Goal: Task Accomplishment & Management: Use online tool/utility

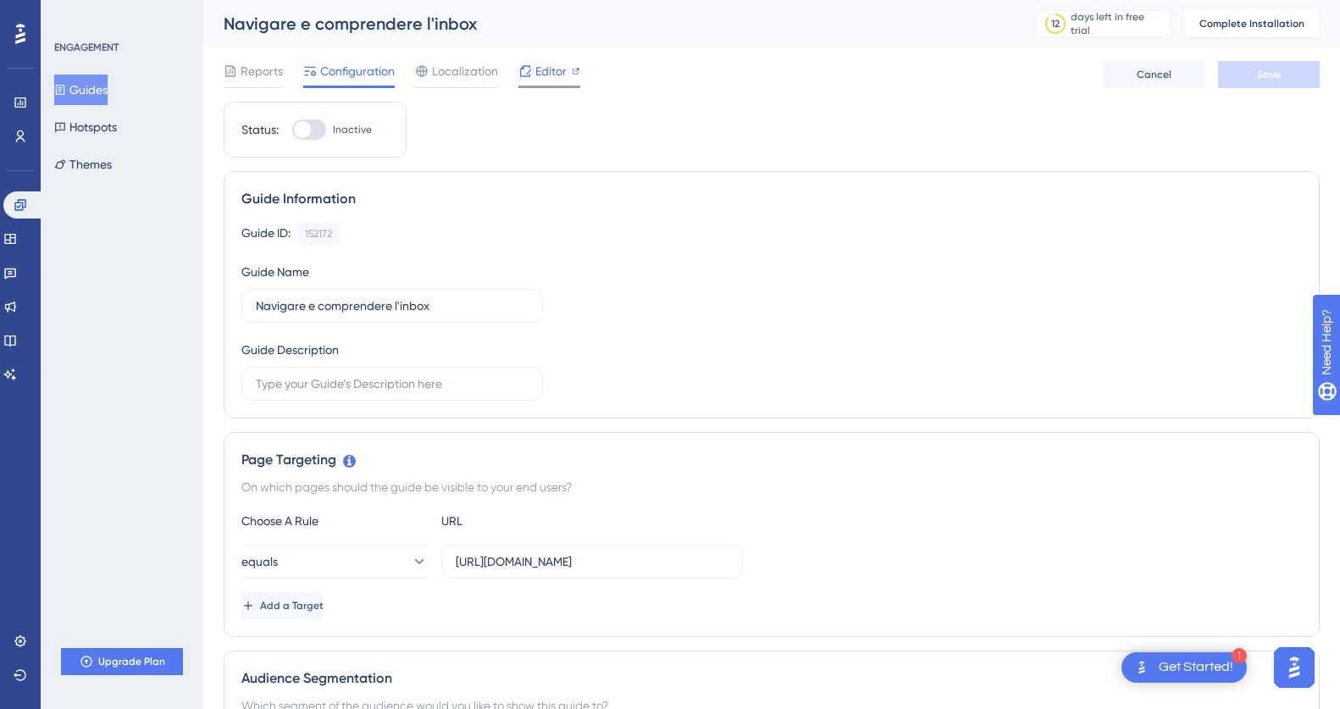
click at [547, 76] on span "Editor" at bounding box center [550, 71] width 31 height 20
click at [99, 92] on button "Guides" at bounding box center [80, 90] width 53 height 31
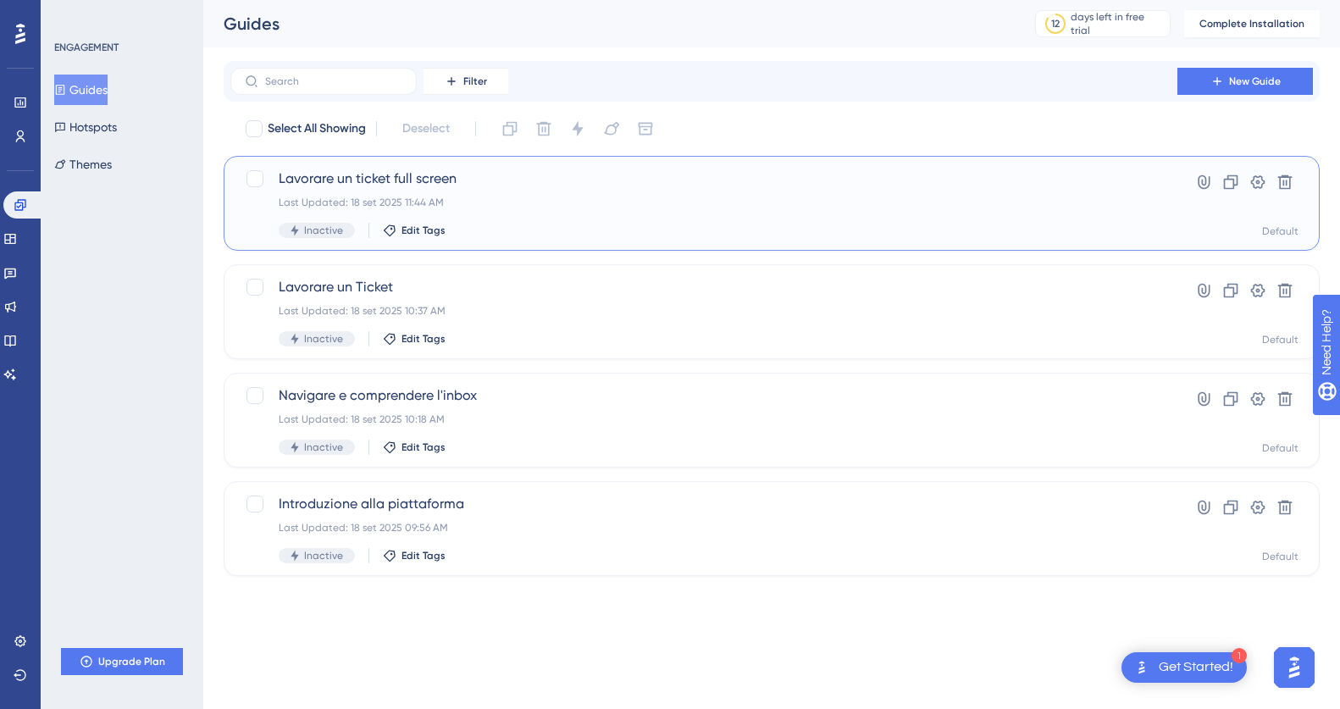
click at [774, 200] on div "Last Updated: 18 set 2025 11:44 AM" at bounding box center [704, 203] width 851 height 14
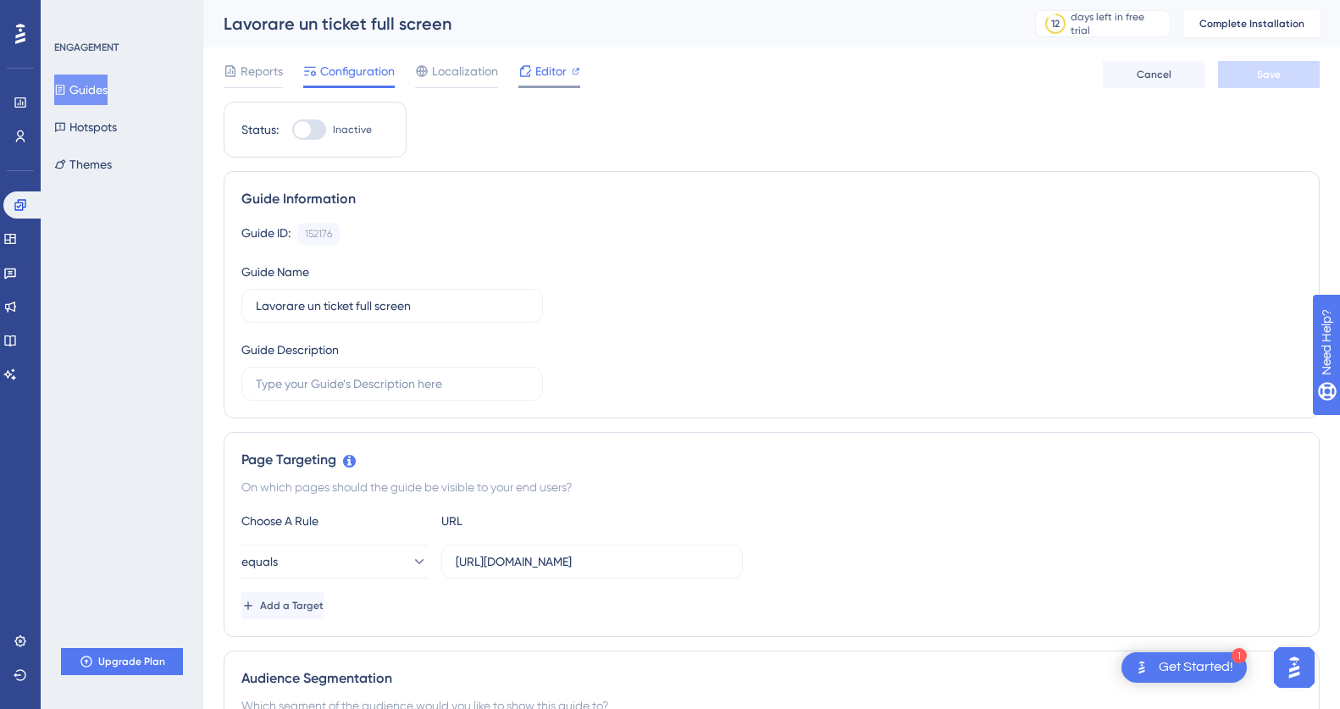
click at [550, 69] on span "Editor" at bounding box center [550, 71] width 31 height 20
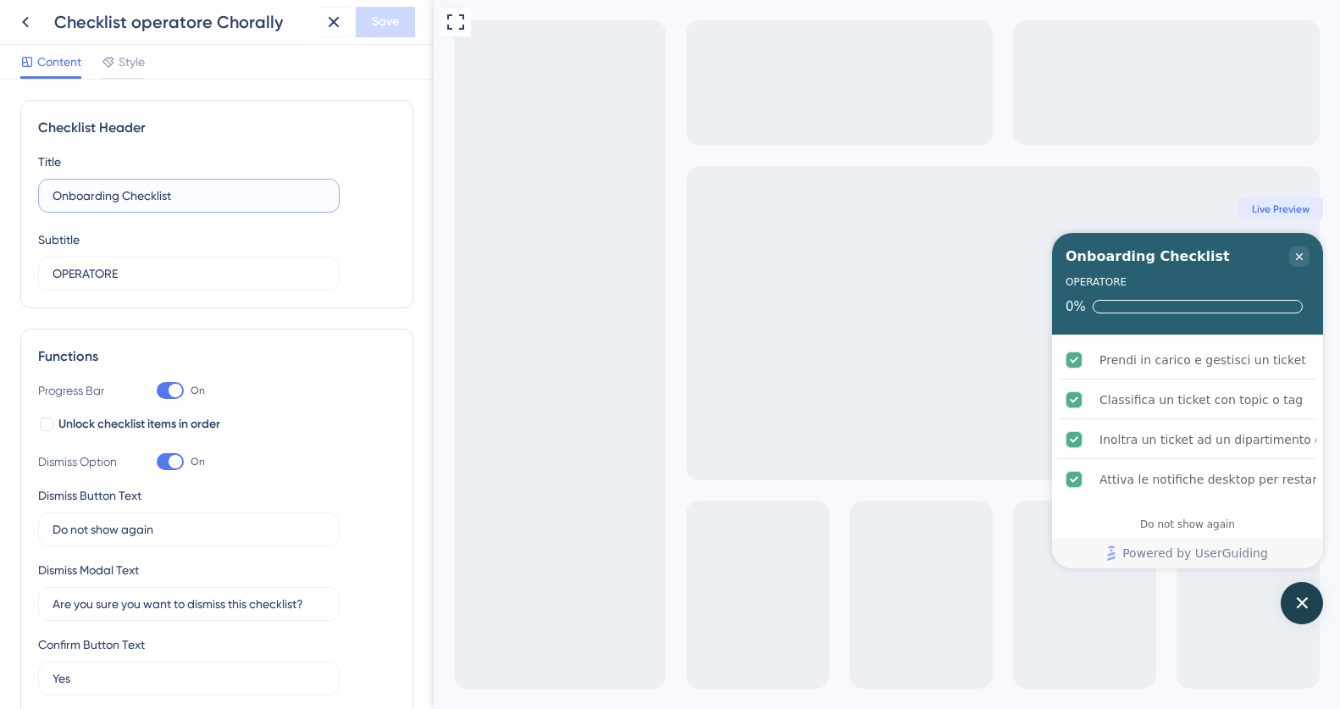
click at [123, 191] on input "Onboarding Checklist" at bounding box center [189, 195] width 273 height 19
drag, startPoint x: 119, startPoint y: 197, endPoint x: 160, endPoint y: 199, distance: 40.7
click at [160, 199] on input "Onboarding Agente Checklist" at bounding box center [189, 195] width 273 height 19
type input "Onboarding Checklist"
click at [90, 274] on input "OPERATORE" at bounding box center [189, 273] width 273 height 19
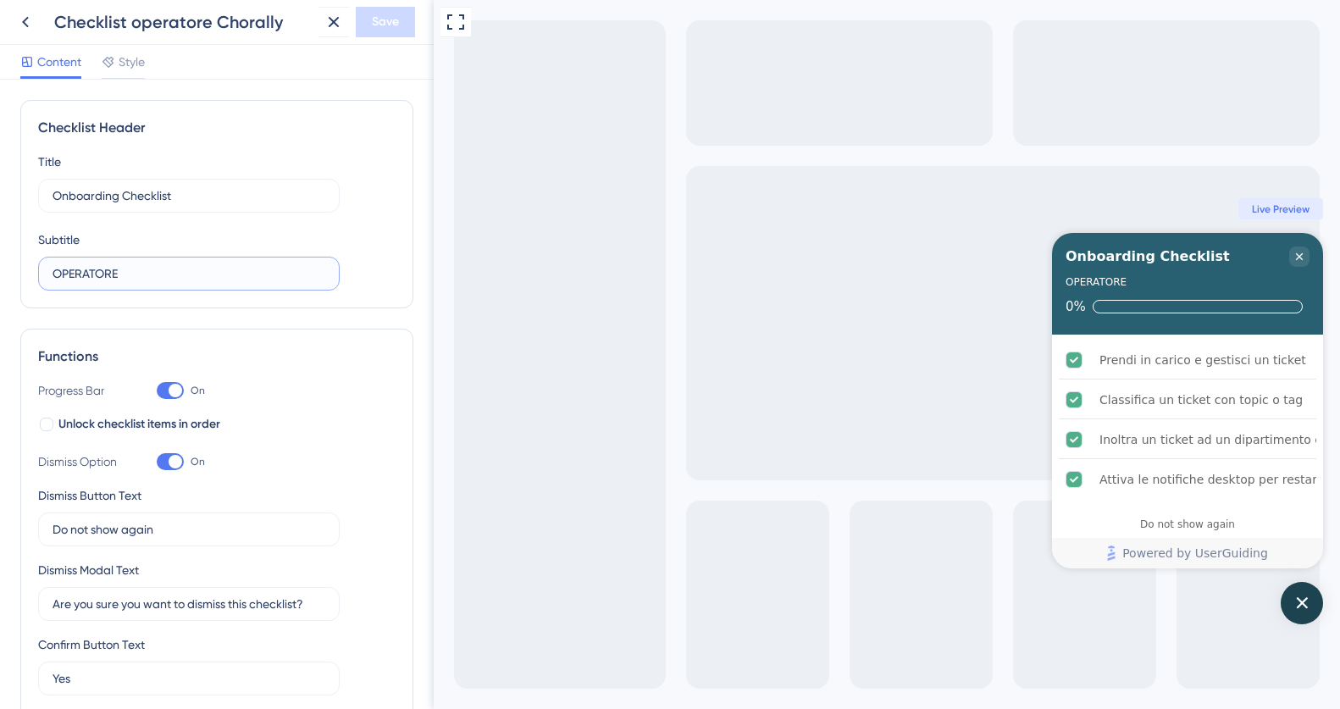
click at [90, 274] on input "OPERATORE" at bounding box center [189, 273] width 273 height 19
type input "a"
type input "AGENTE"
click at [121, 197] on input "Onboarding Checklist" at bounding box center [189, 195] width 273 height 19
type input "Onboarding AGENT Checklist"
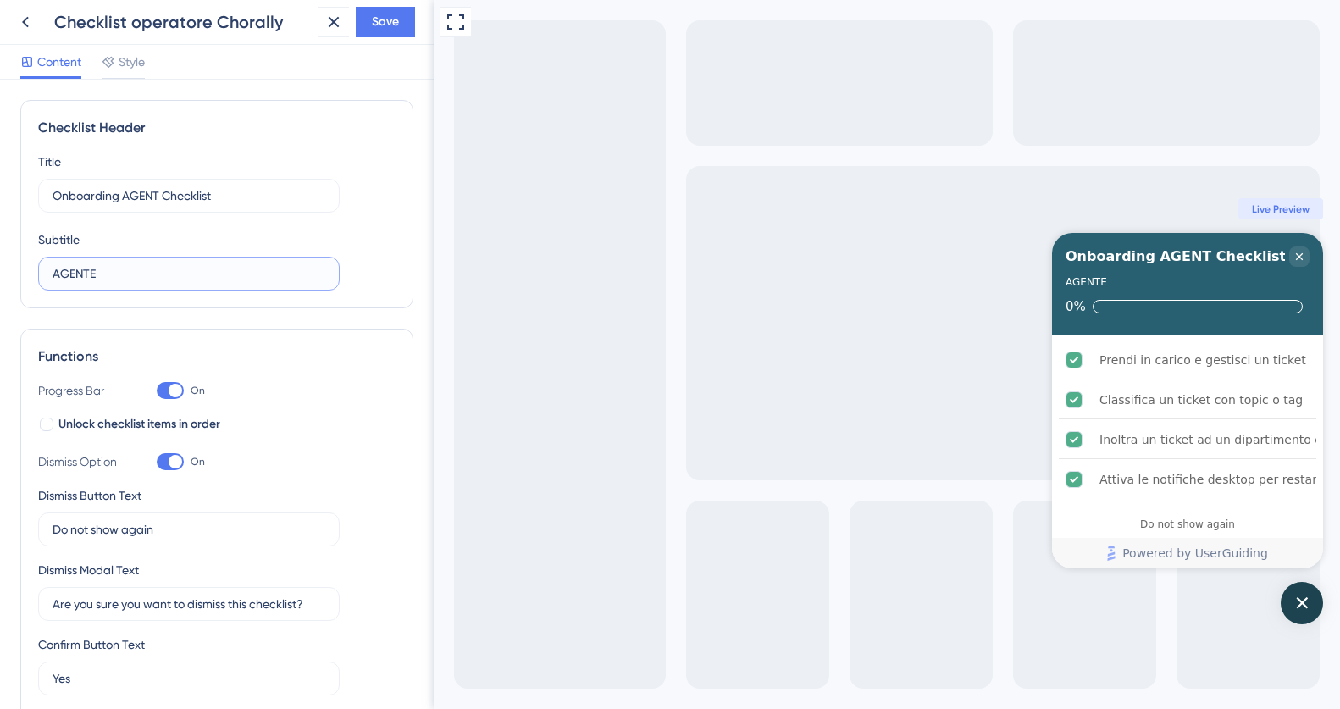
click at [70, 273] on input "AGENTE" at bounding box center [189, 273] width 273 height 19
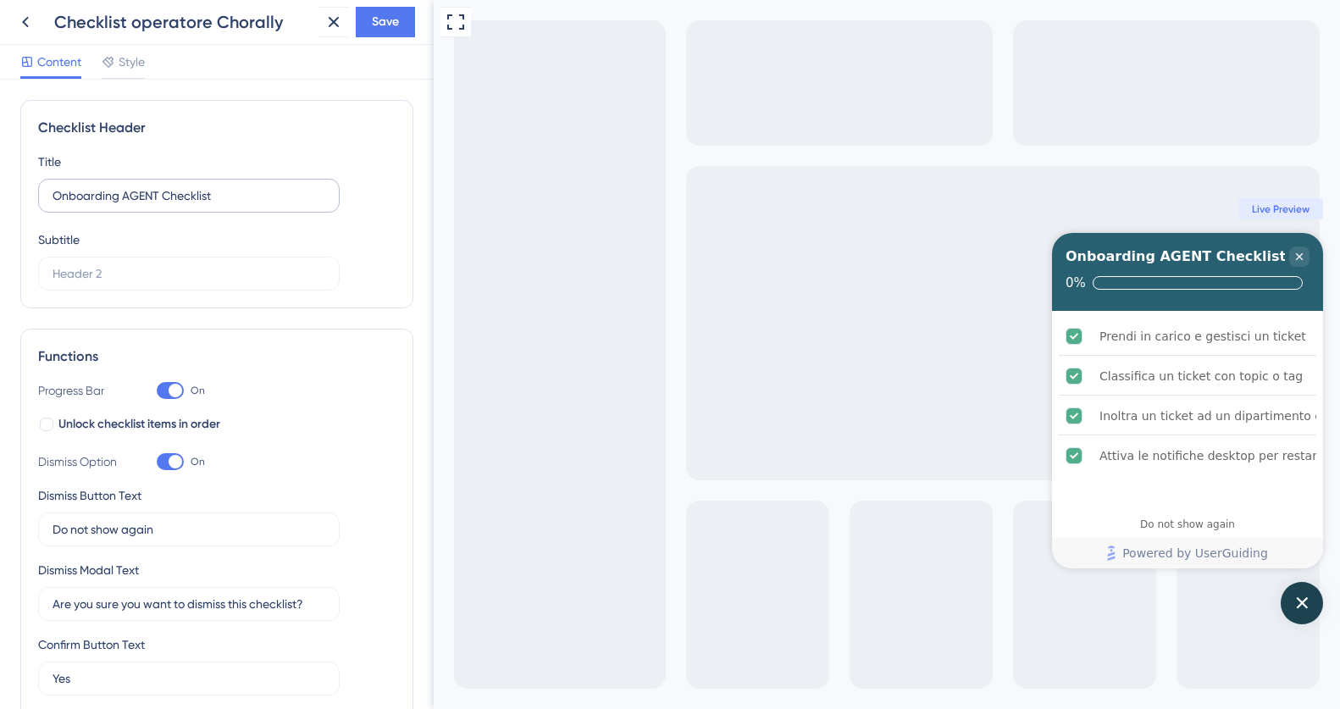
click at [143, 181] on label "Onboarding AGENT Checklist" at bounding box center [189, 196] width 302 height 34
click at [143, 186] on input "Onboarding AGENT Checklist" at bounding box center [189, 195] width 273 height 19
drag, startPoint x: 130, startPoint y: 199, endPoint x: 158, endPoint y: 198, distance: 27.1
click at [158, 198] on input "Onboarding AGENT Checklist" at bounding box center [189, 195] width 273 height 19
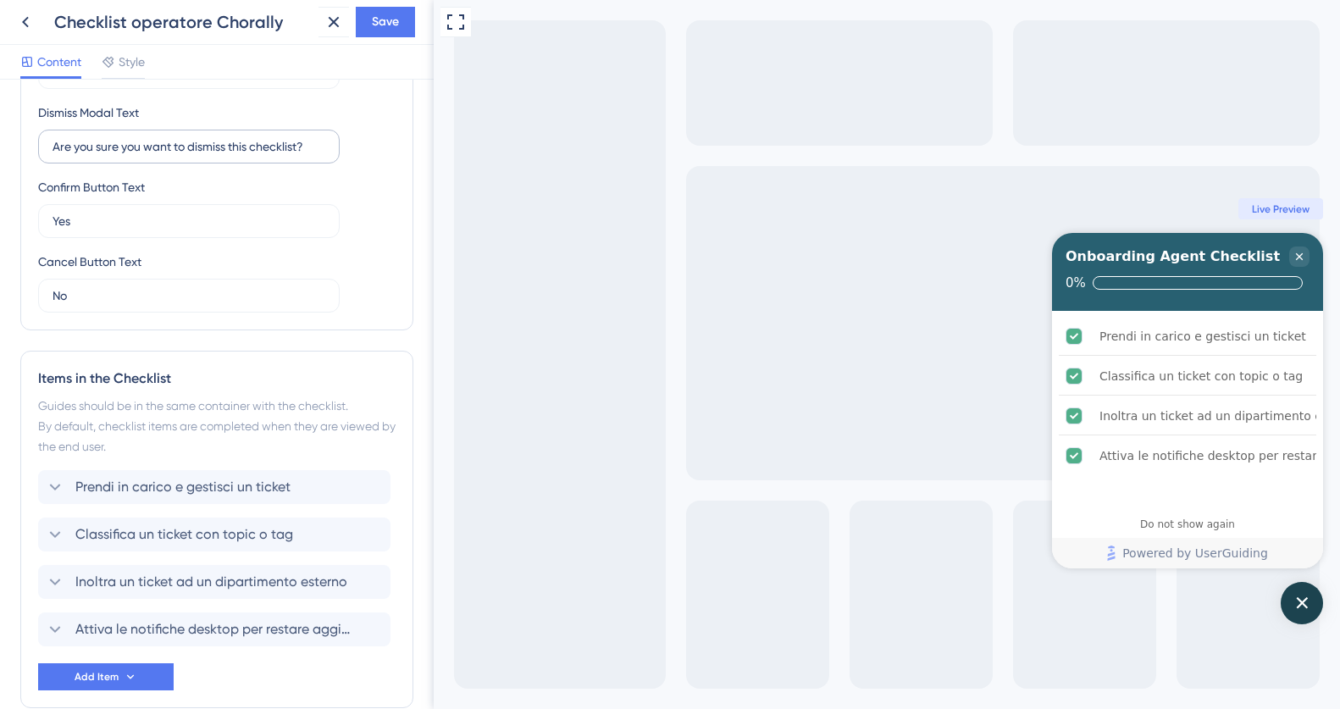
scroll to position [463, 0]
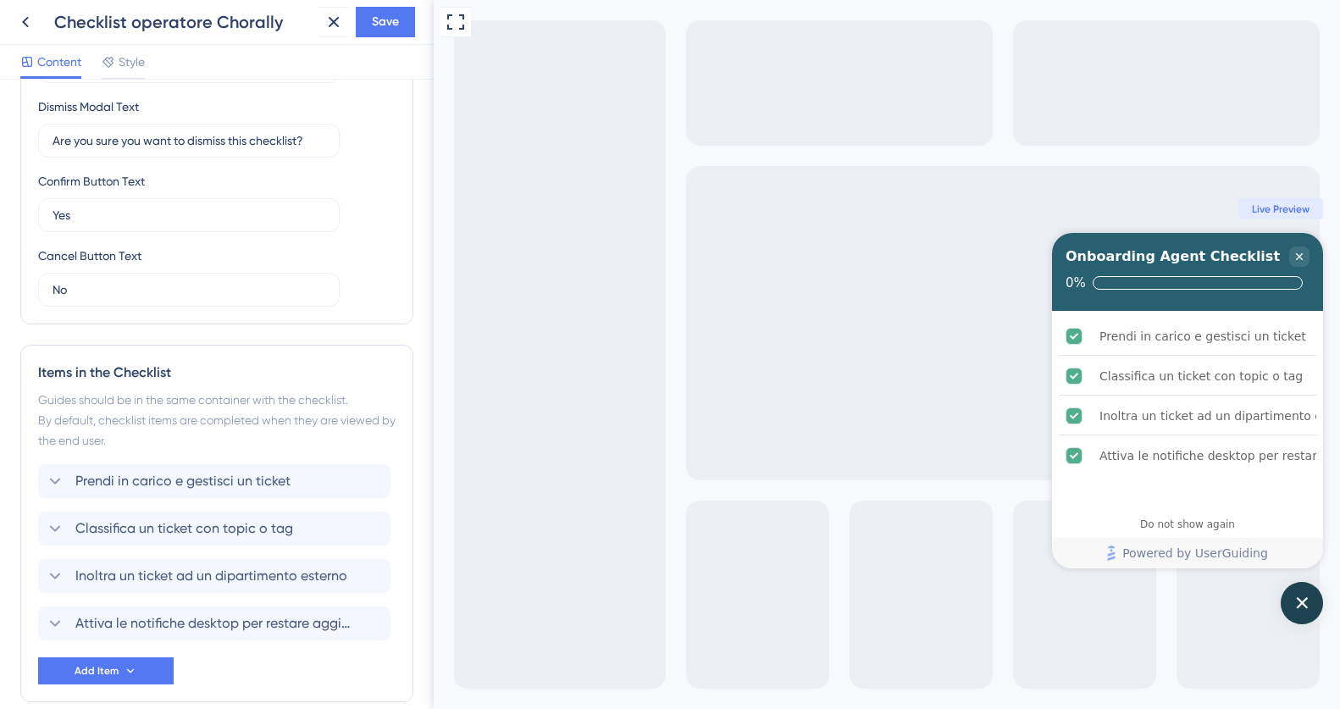
type input "Onboarding Agent Checklist"
click at [128, 482] on span "Prendi in carico e gestisci un ticket" at bounding box center [182, 481] width 215 height 20
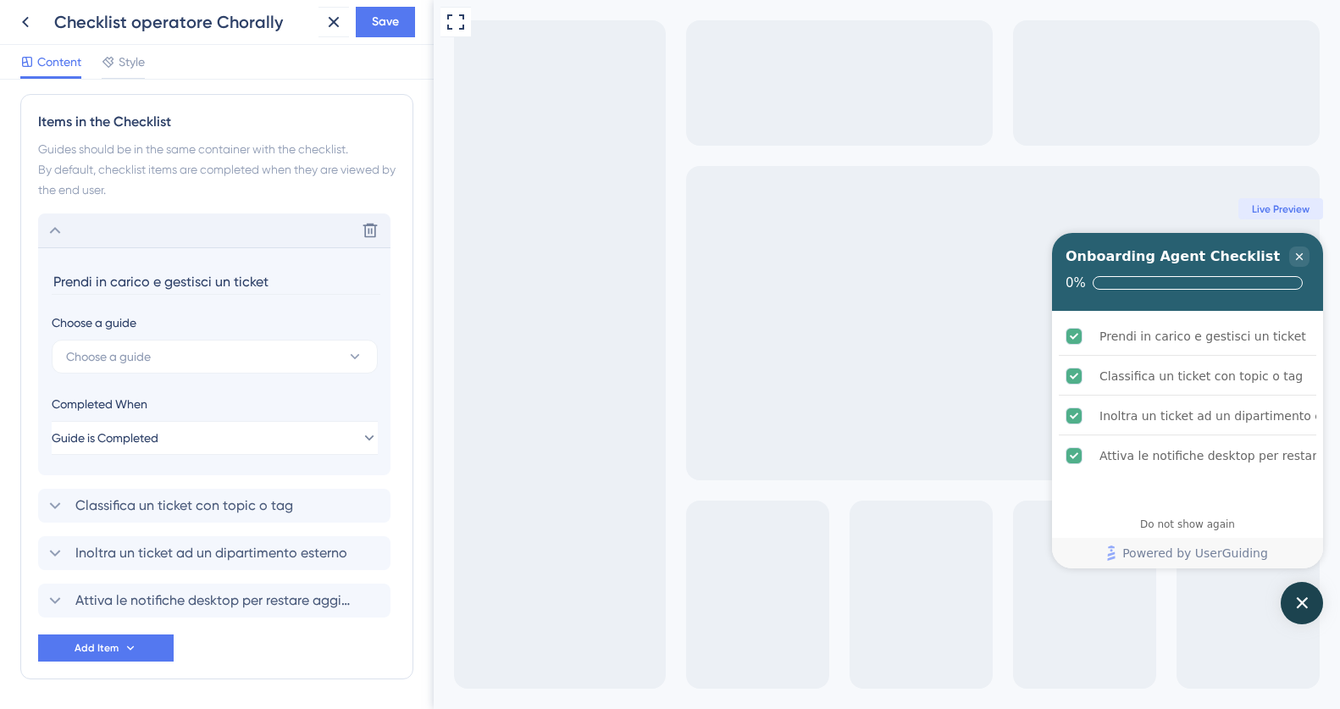
scroll to position [773, 0]
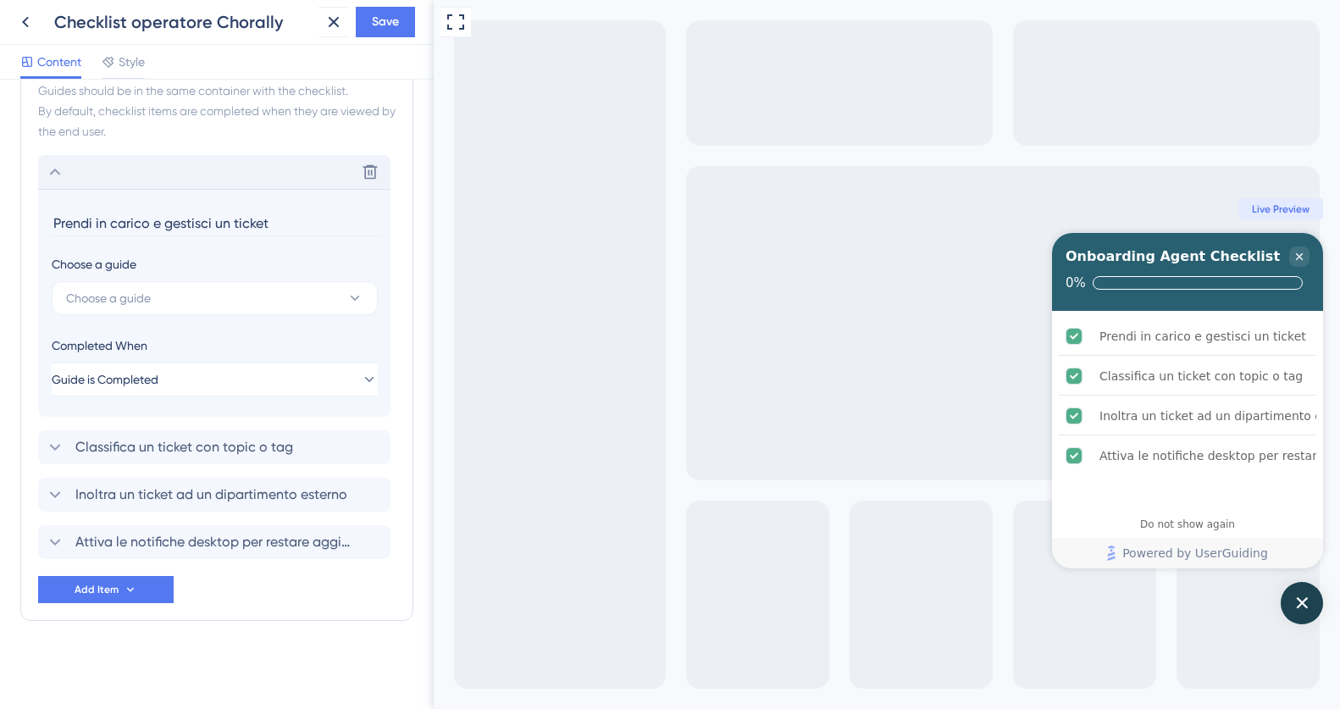
click at [111, 226] on input "Prendi in carico e gestisci un ticket" at bounding box center [216, 223] width 329 height 26
type input "Introduzione alla piattaforma"
click at [114, 304] on span "Choose a guide" at bounding box center [108, 298] width 85 height 20
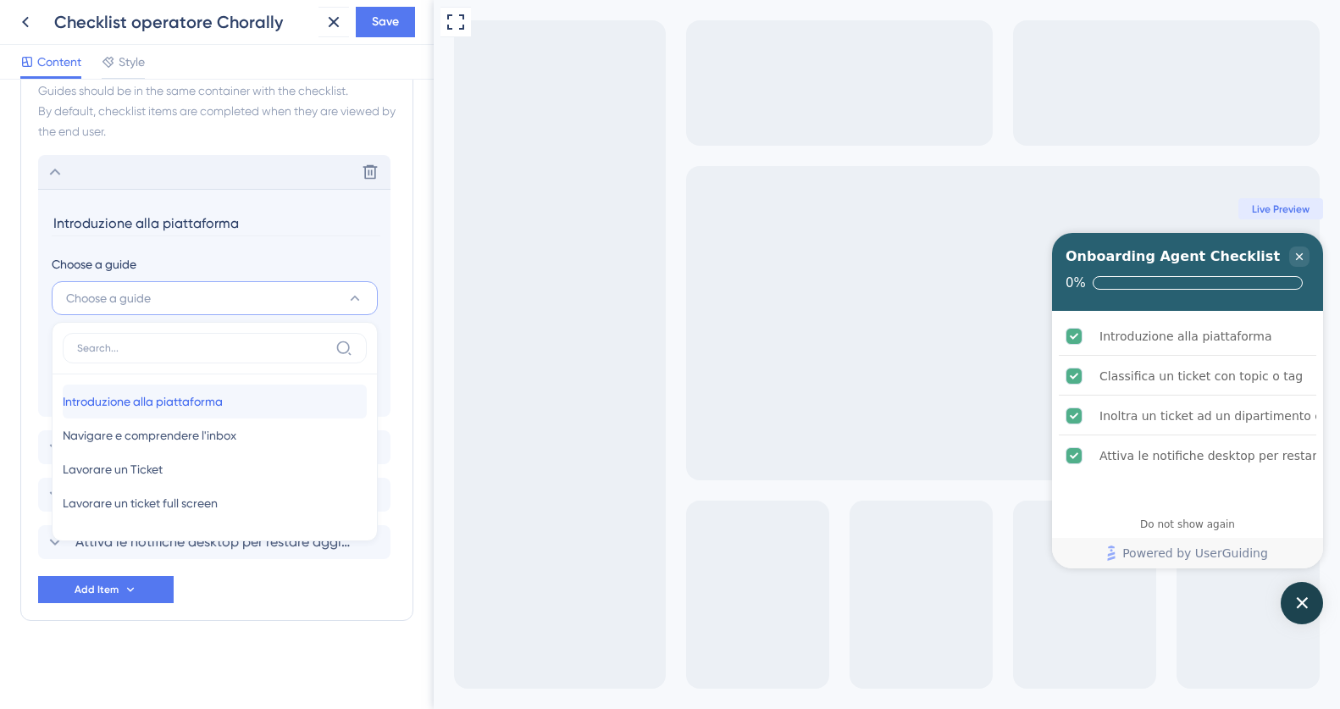
click at [137, 400] on span "Introduzione alla piattaforma" at bounding box center [143, 401] width 160 height 20
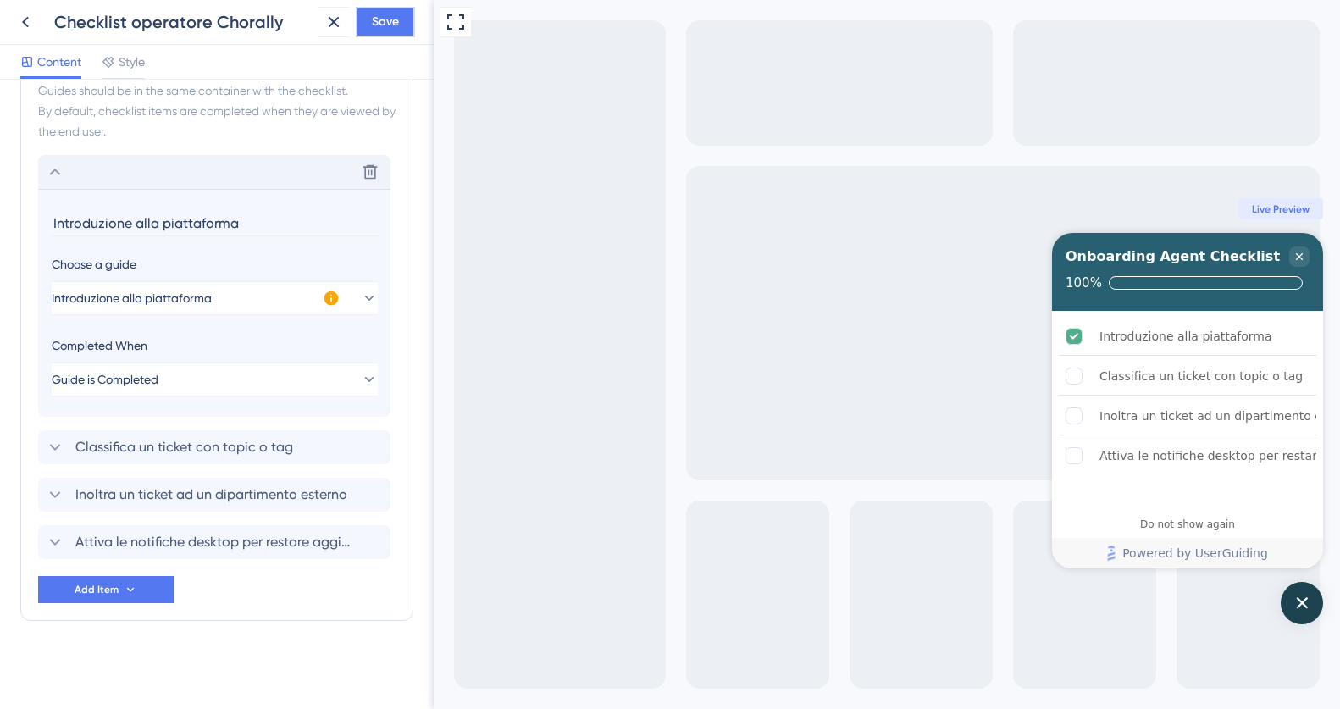
click at [393, 17] on span "Save" at bounding box center [385, 22] width 27 height 20
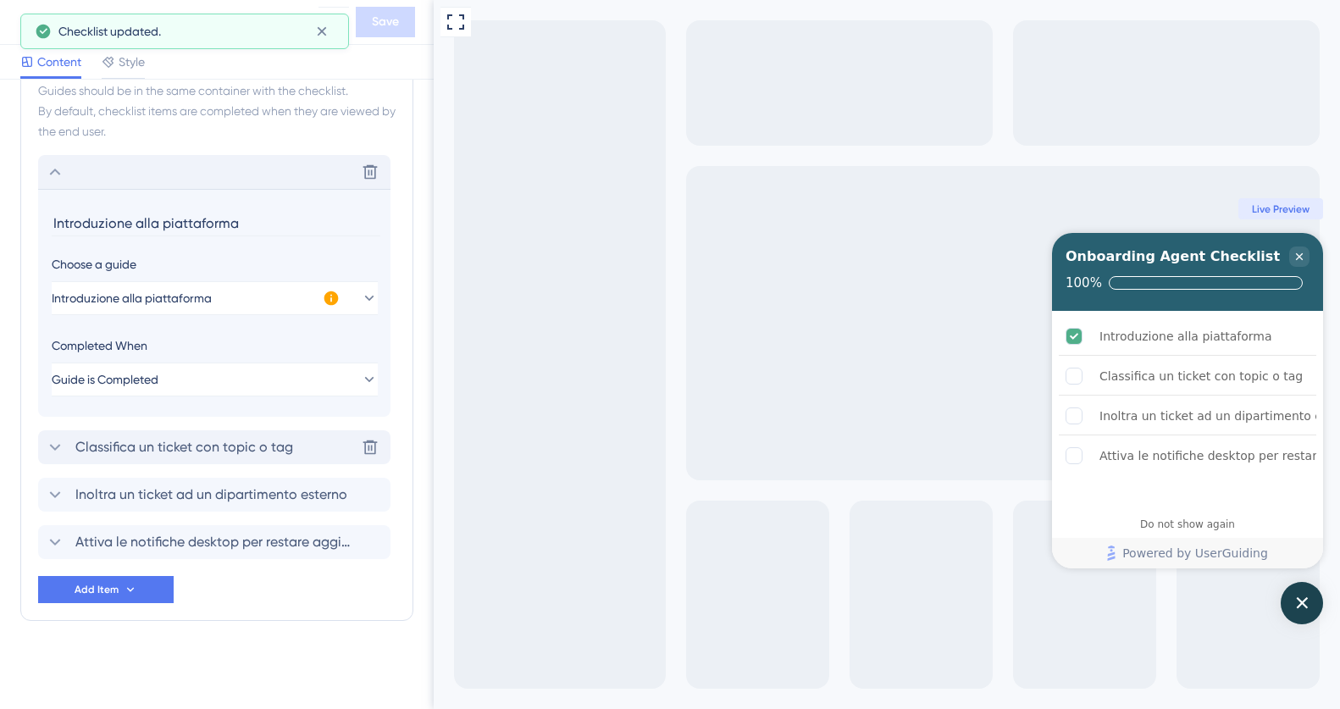
click at [152, 452] on span "Classifica un ticket con topic o tag" at bounding box center [184, 447] width 218 height 20
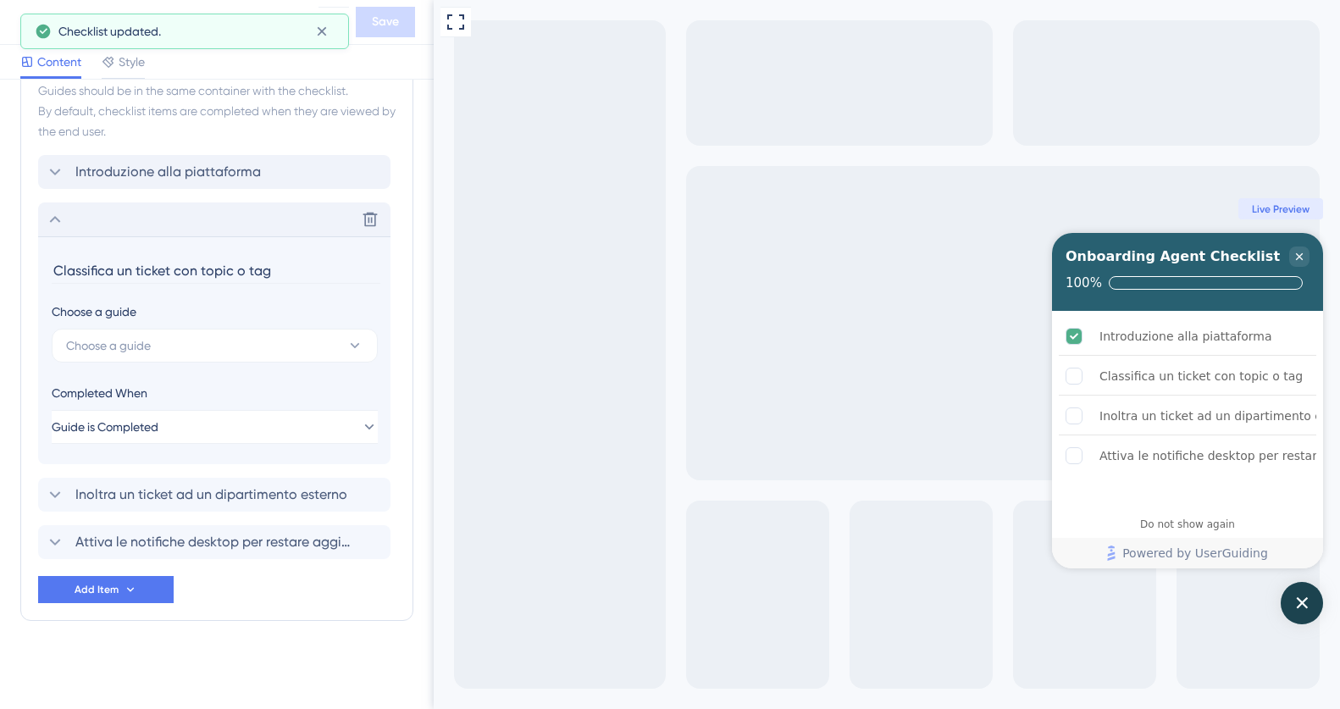
click at [132, 269] on input "Classifica un ticket con topic o tag" at bounding box center [216, 271] width 329 height 26
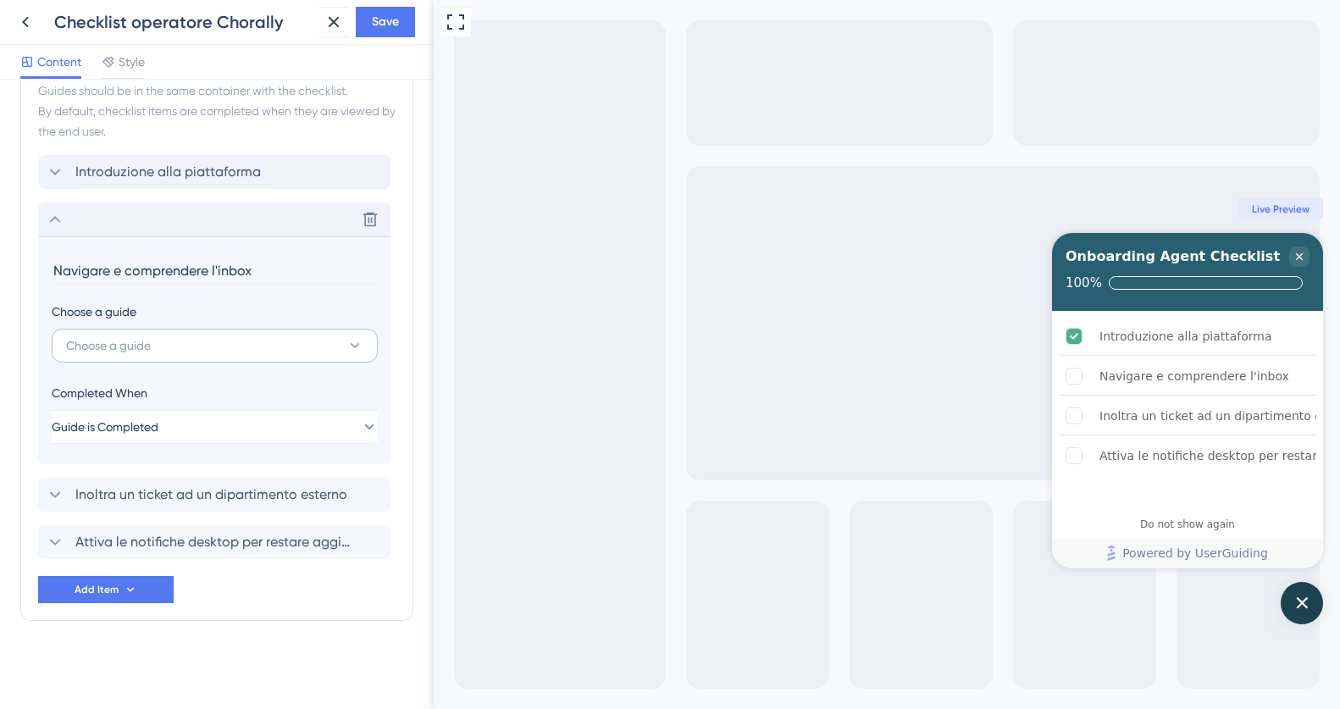
type input "Navigare e comprendere l'inbox"
click at [109, 339] on span "Choose a guide" at bounding box center [108, 346] width 85 height 20
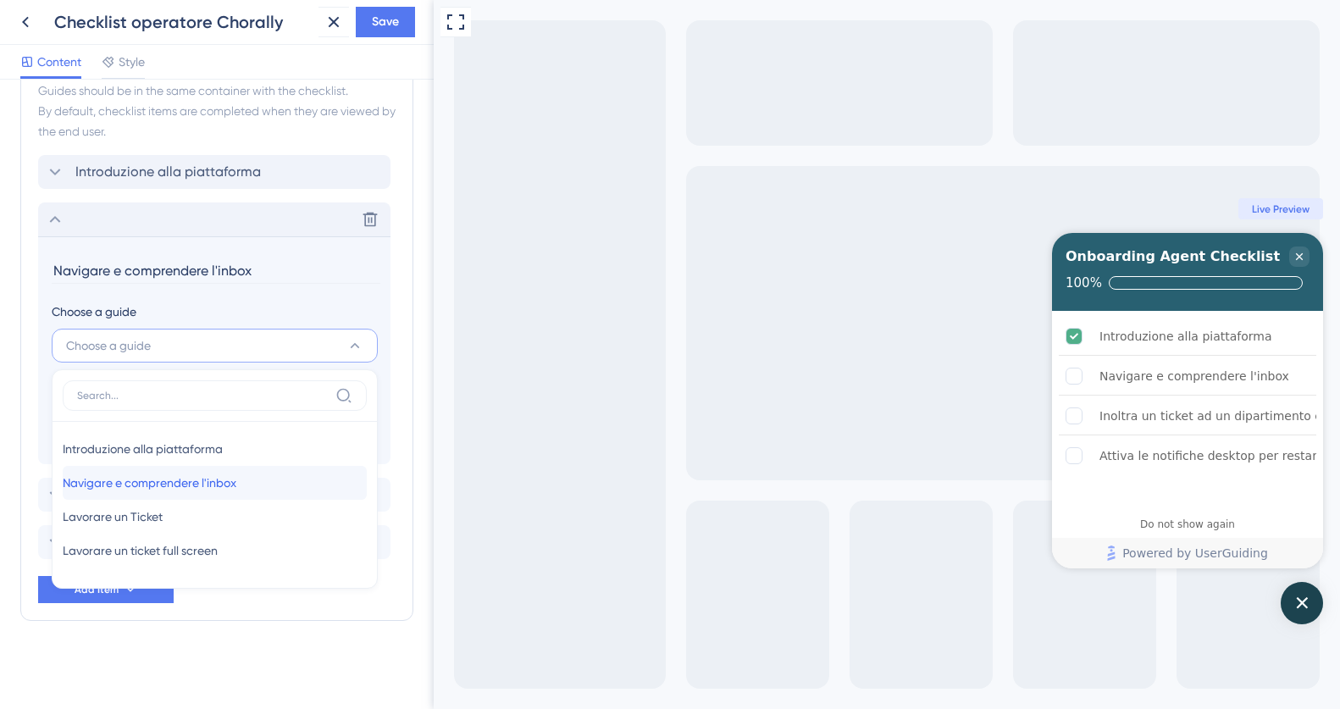
click at [135, 480] on span "Navigare e comprendere l'inbox" at bounding box center [150, 483] width 174 height 20
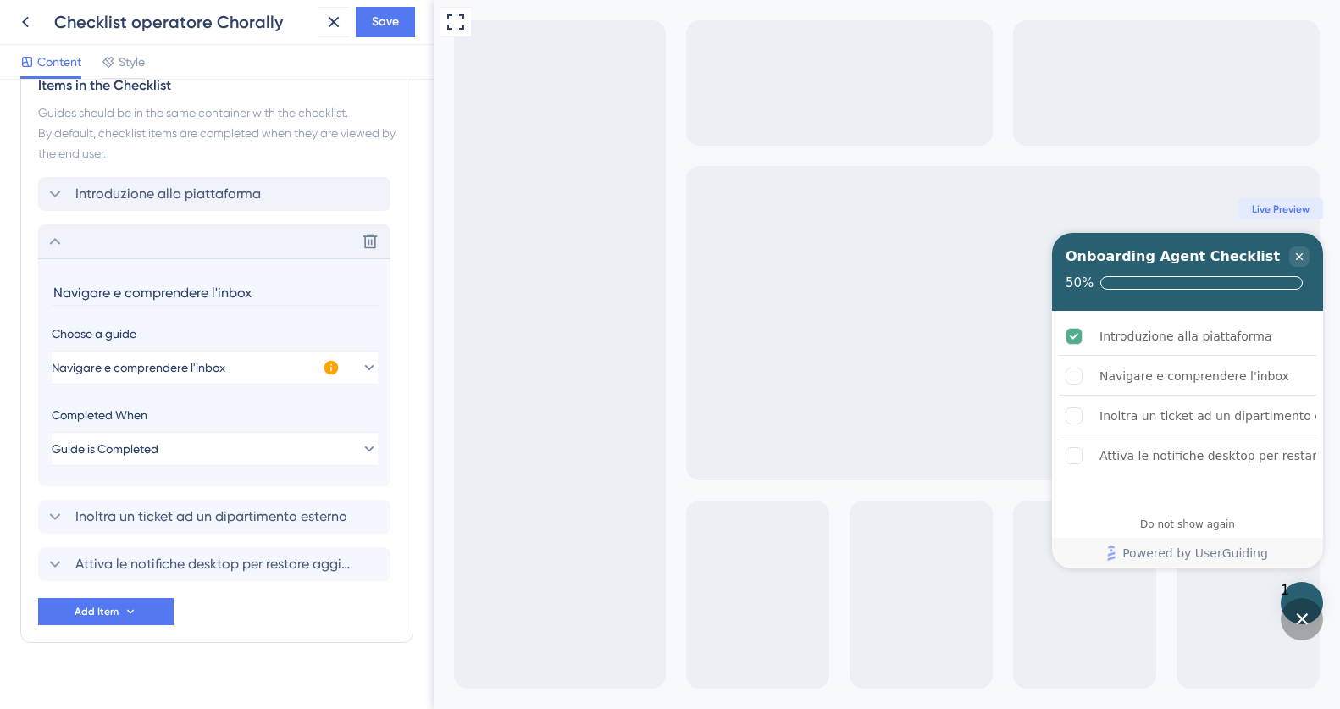
scroll to position [734, 0]
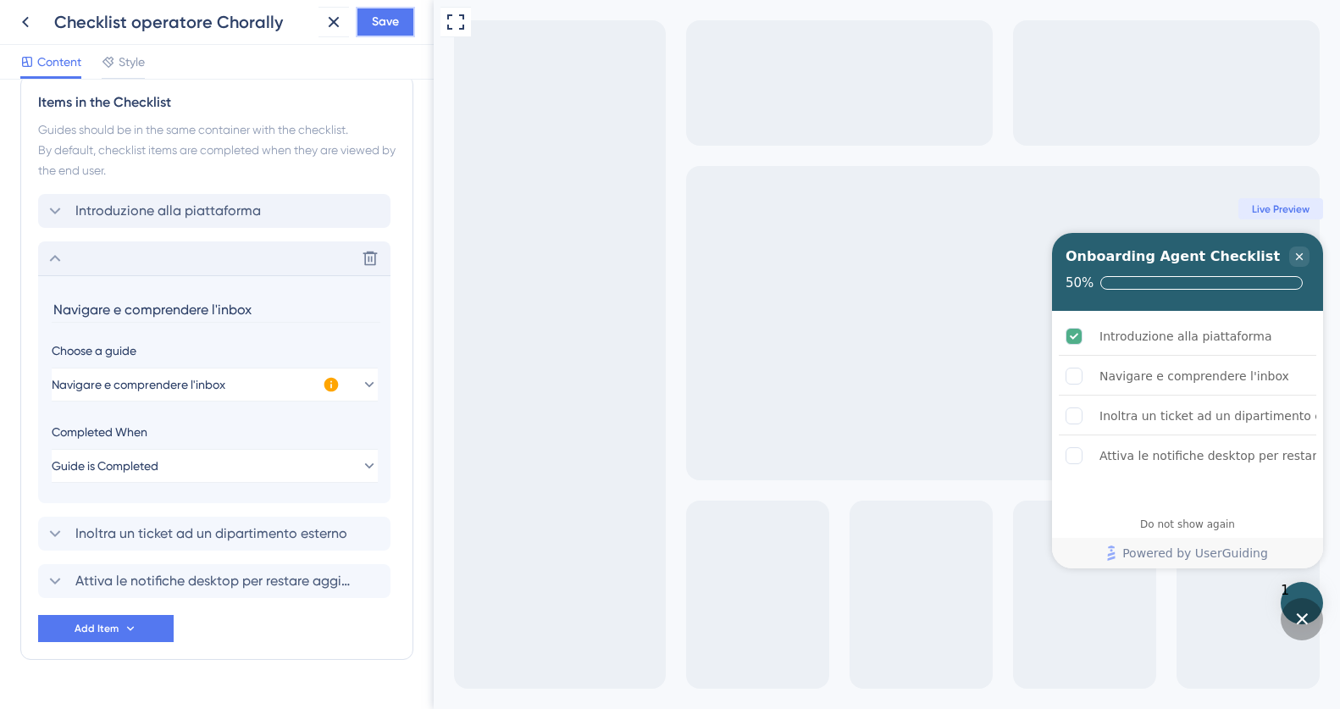
click at [390, 24] on span "Save" at bounding box center [385, 22] width 27 height 20
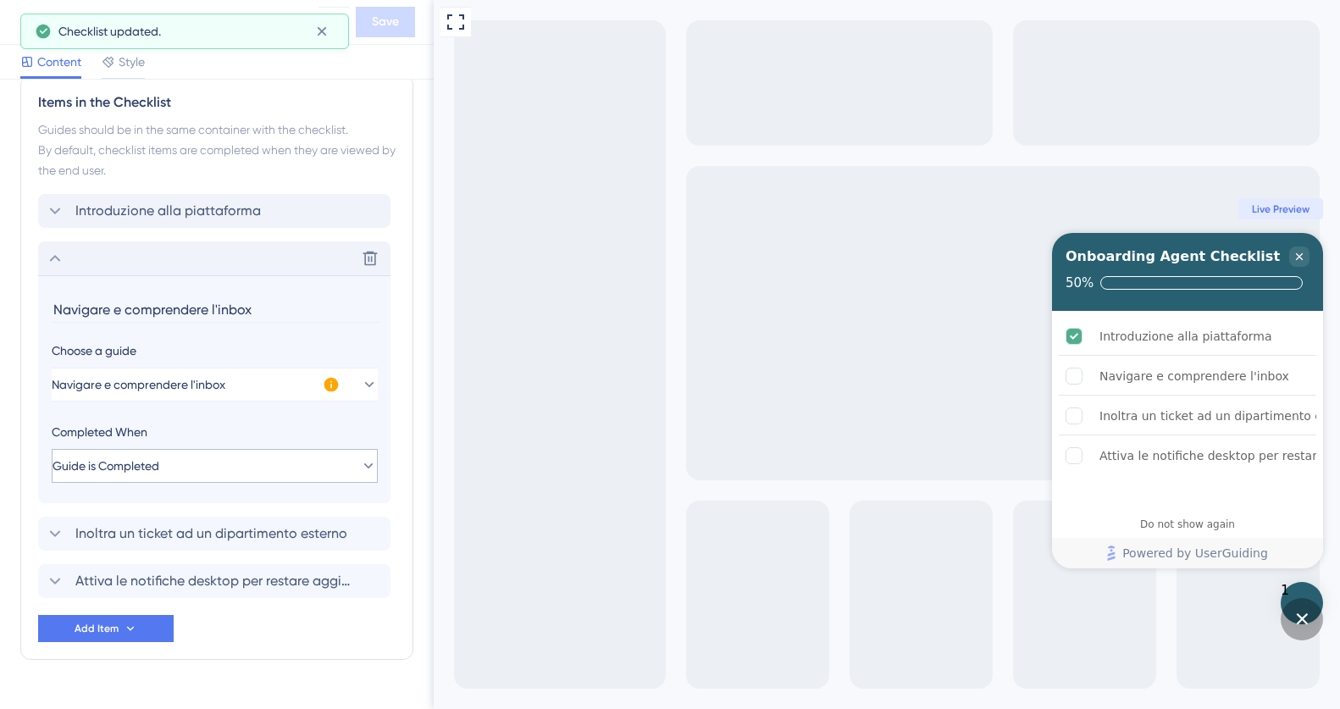
scroll to position [773, 0]
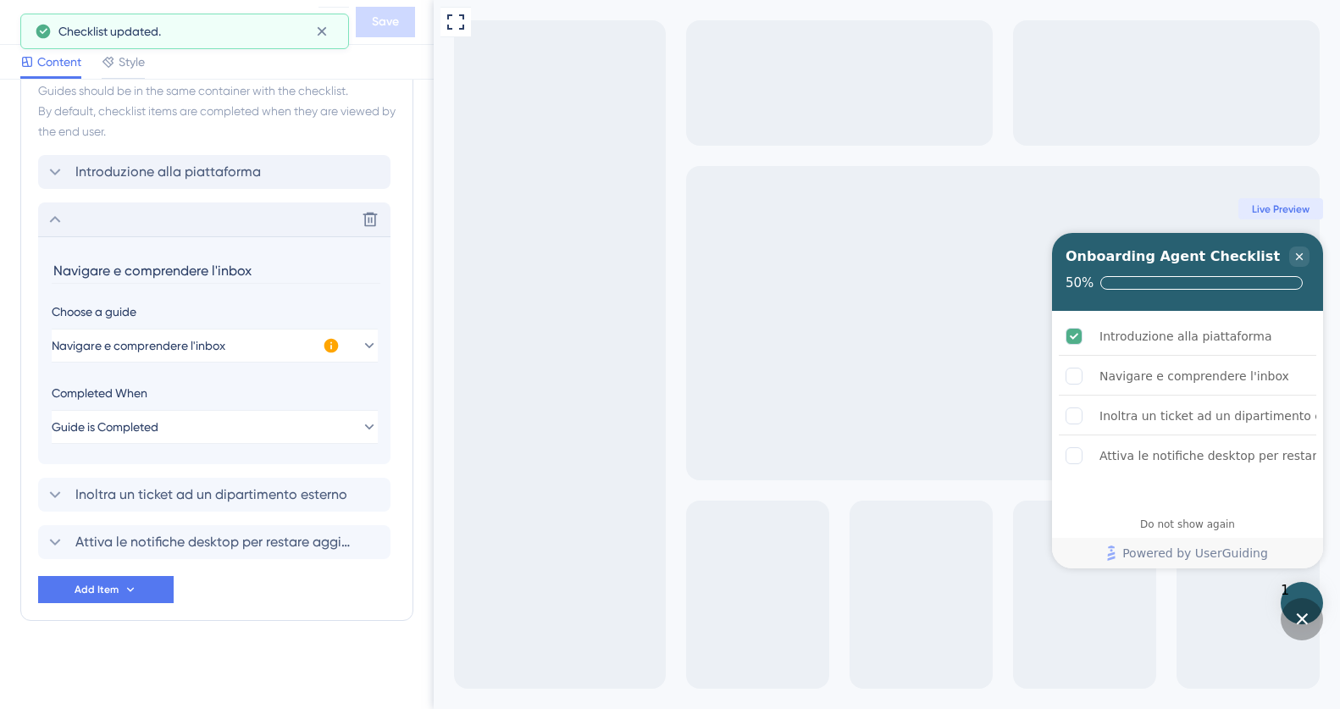
click at [56, 217] on icon at bounding box center [55, 219] width 11 height 7
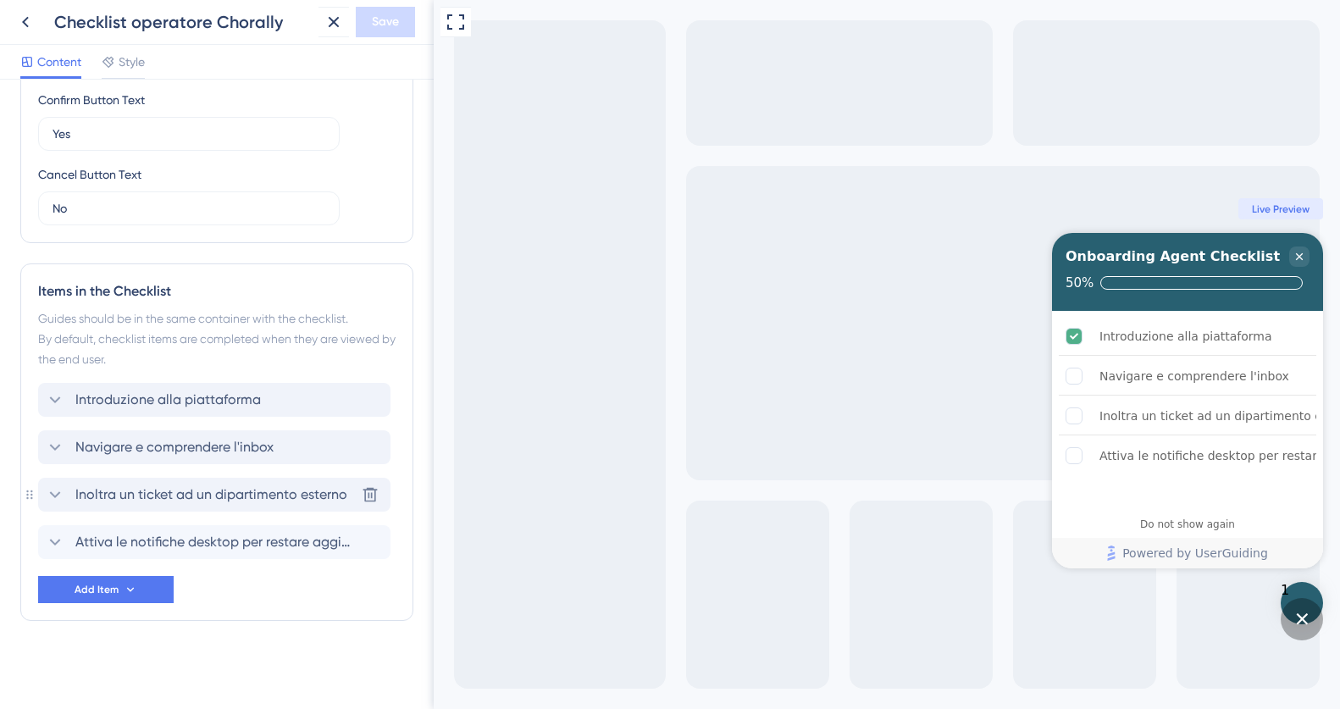
click at [47, 496] on icon at bounding box center [55, 495] width 20 height 20
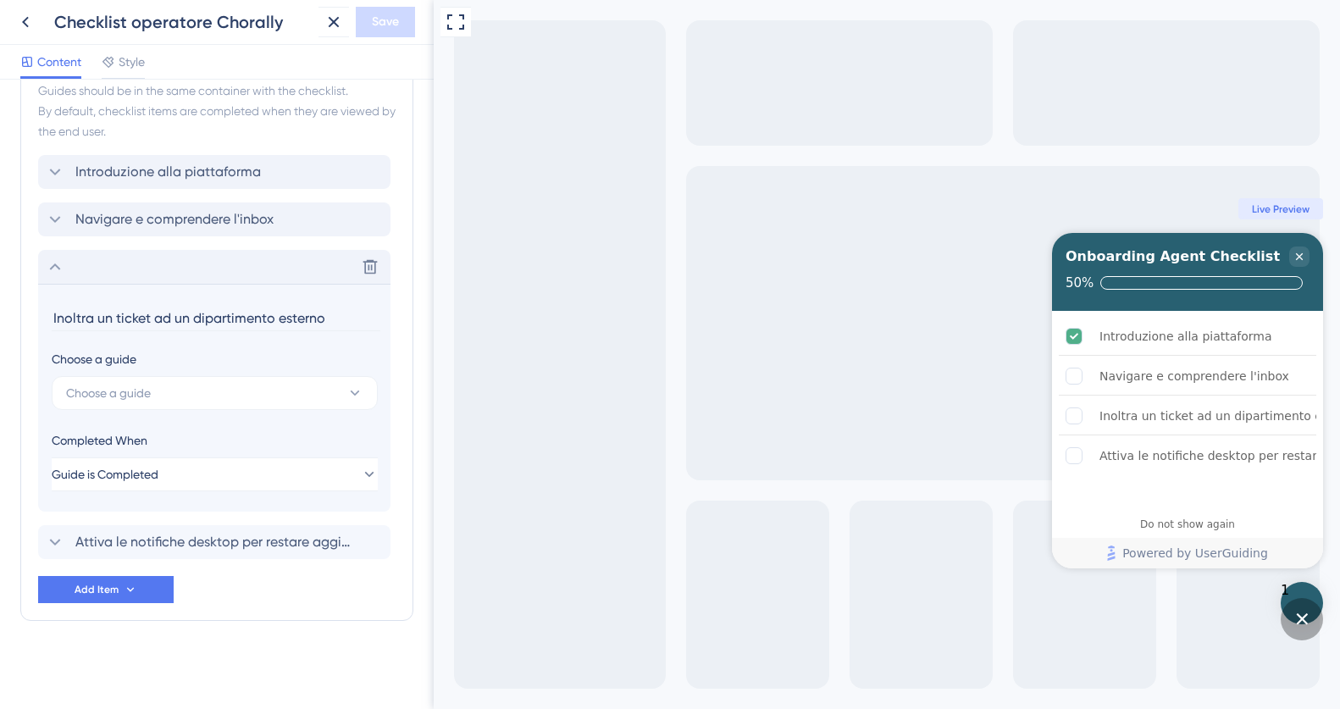
click at [146, 320] on input "Inoltra un ticket ad un dipartimento esterno" at bounding box center [216, 318] width 329 height 26
click at [118, 387] on span "Choose a guide" at bounding box center [108, 393] width 85 height 20
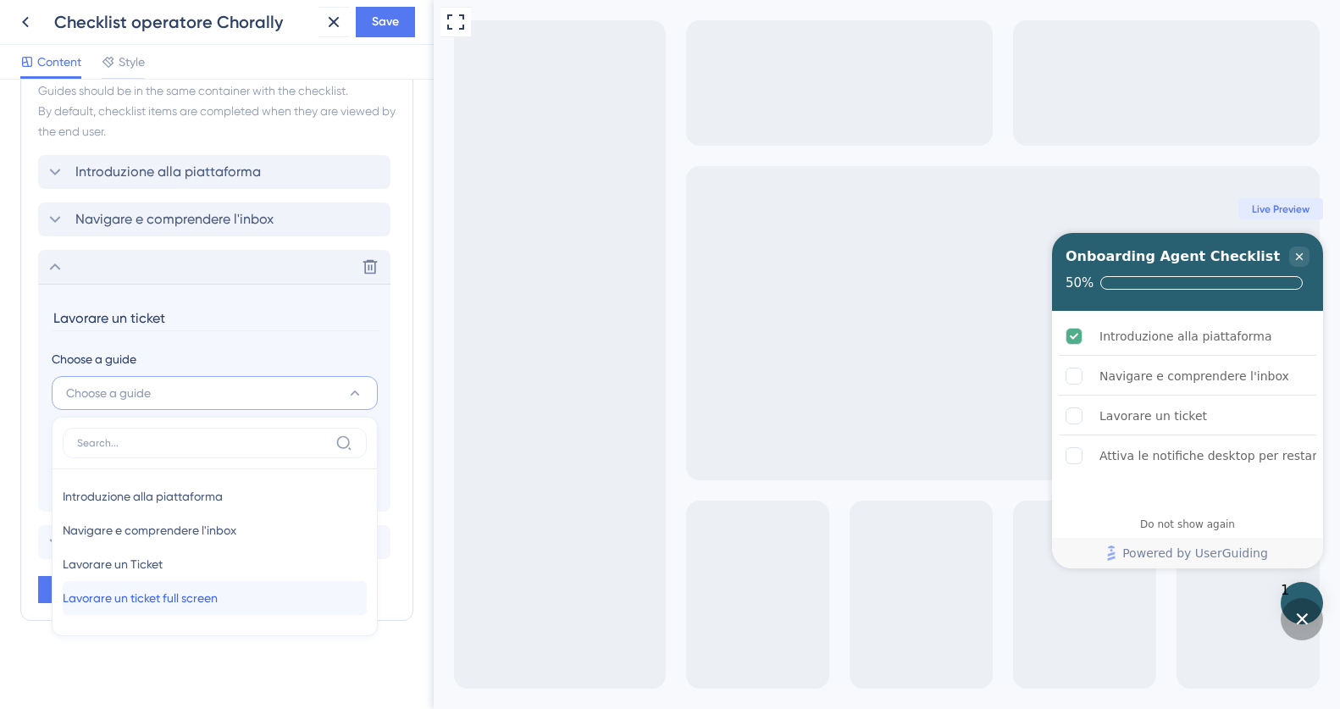
click at [110, 601] on span "Lavorare un ticket full screen" at bounding box center [140, 598] width 155 height 20
type input "Lavorare un ticket full screen"
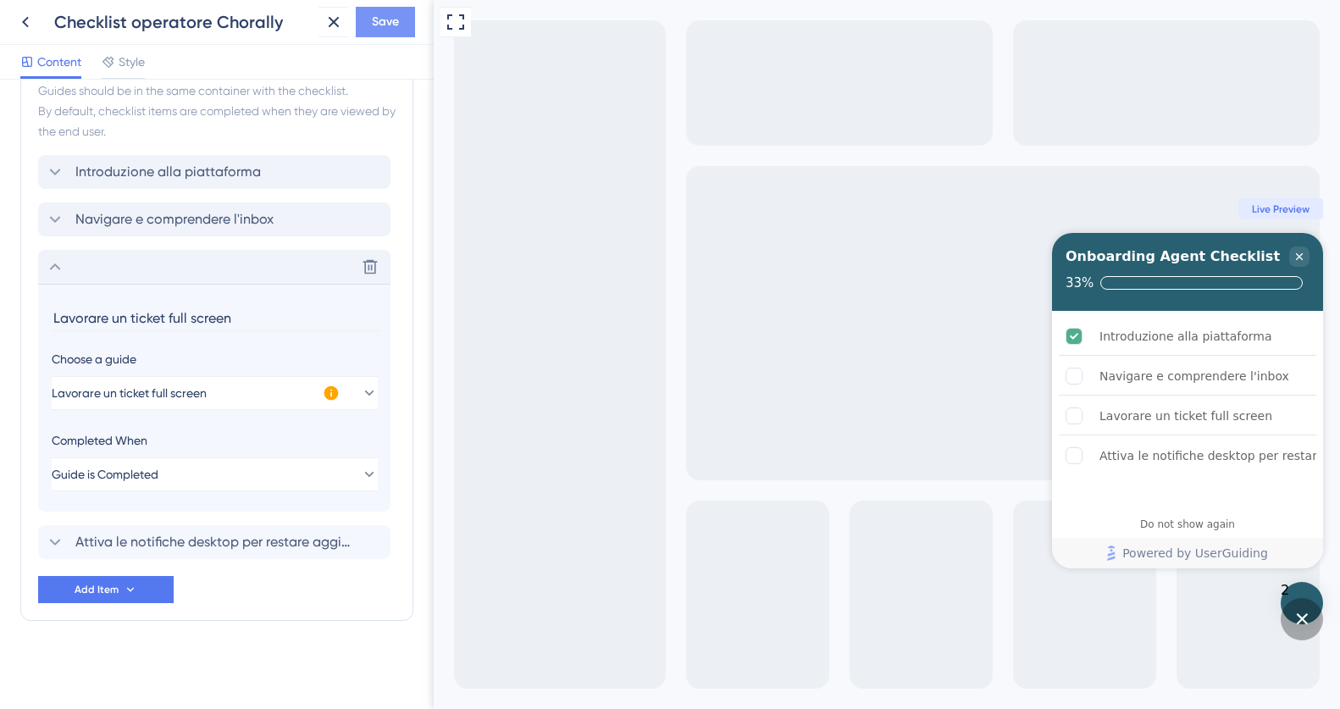
click at [369, 28] on button "Save" at bounding box center [385, 22] width 59 height 31
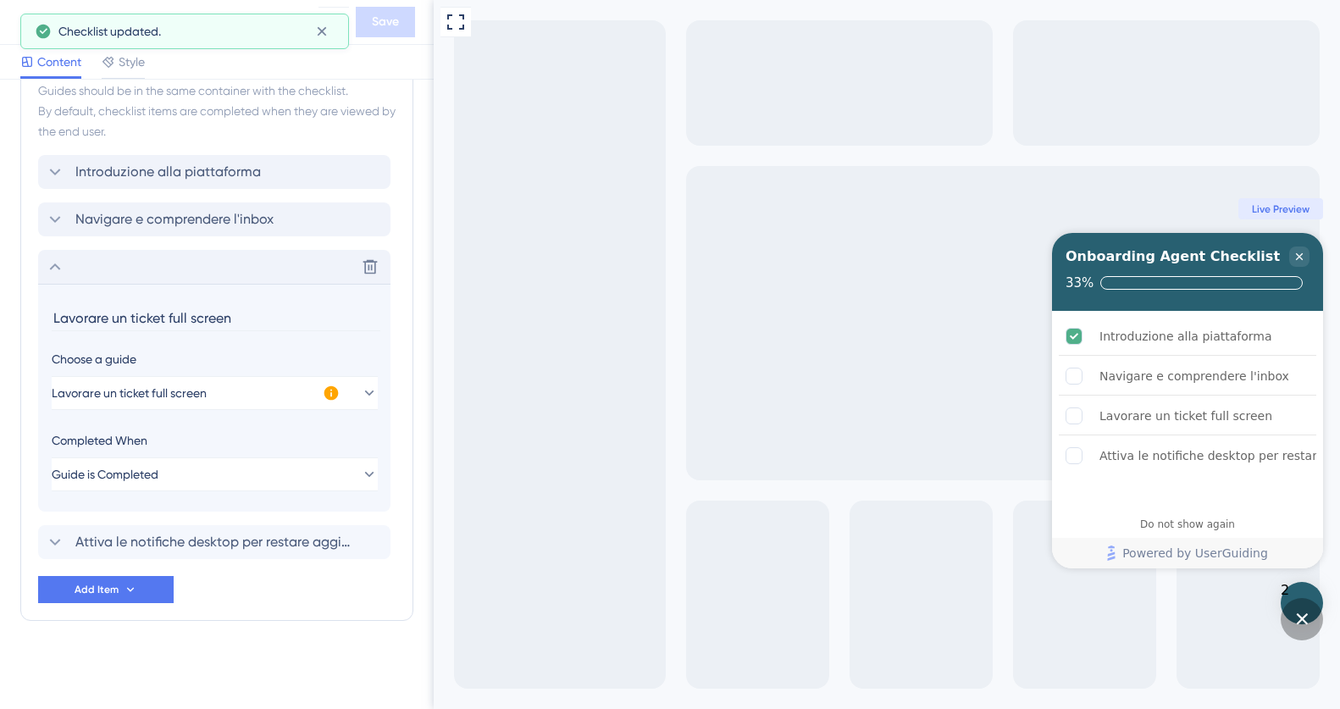
click at [56, 265] on icon at bounding box center [55, 267] width 11 height 7
